Goal: Check status

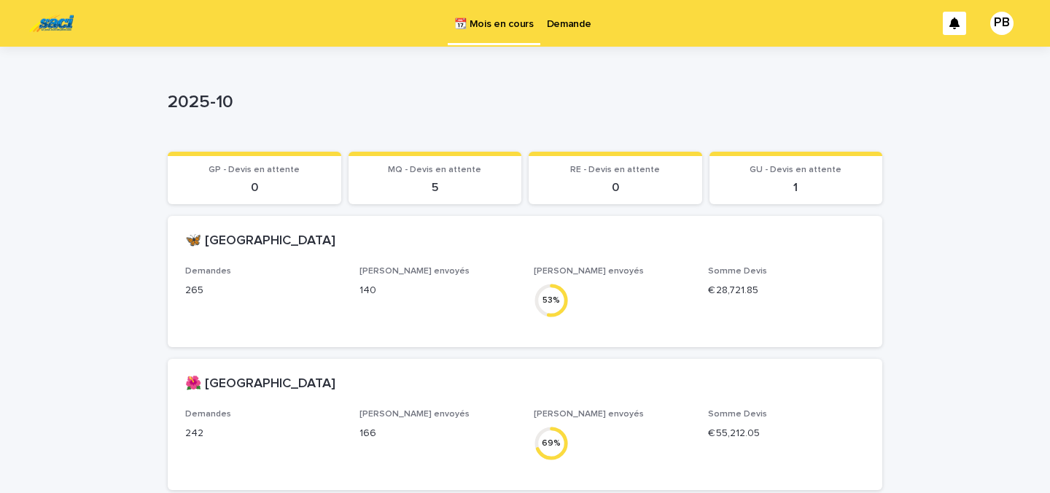
click at [563, 20] on p "Demande" at bounding box center [569, 15] width 44 height 31
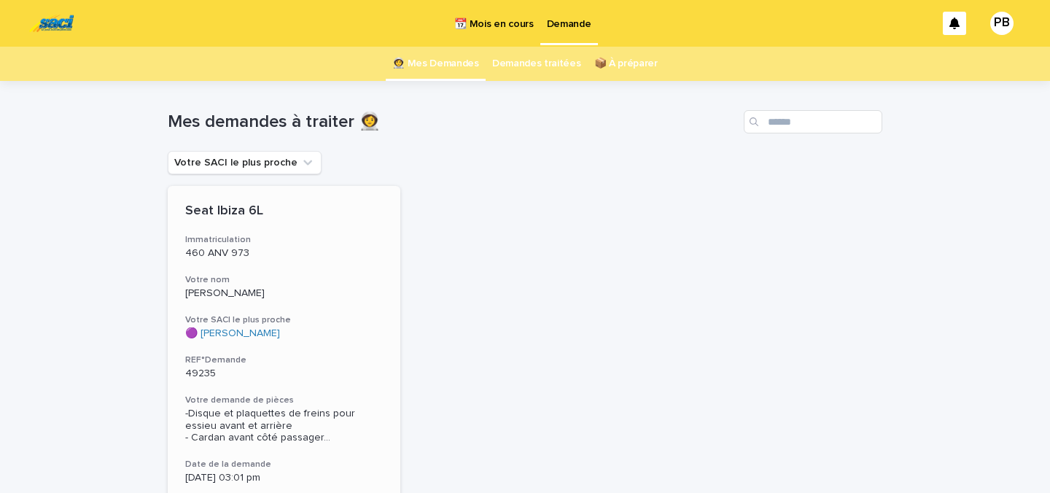
click at [360, 288] on p "Antoinette" at bounding box center [284, 293] width 198 height 12
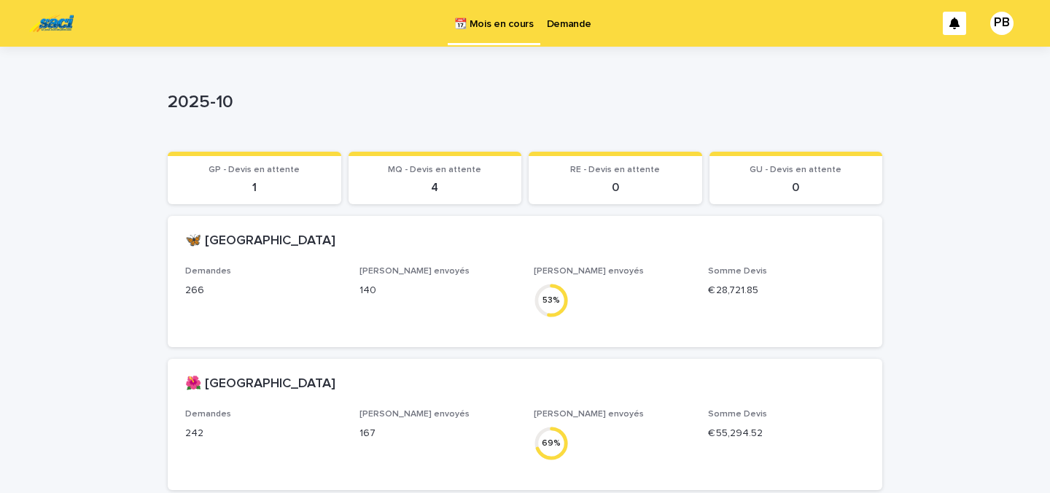
click at [563, 26] on p "Demande" at bounding box center [569, 15] width 44 height 31
